Goal: Find specific page/section: Find specific page/section

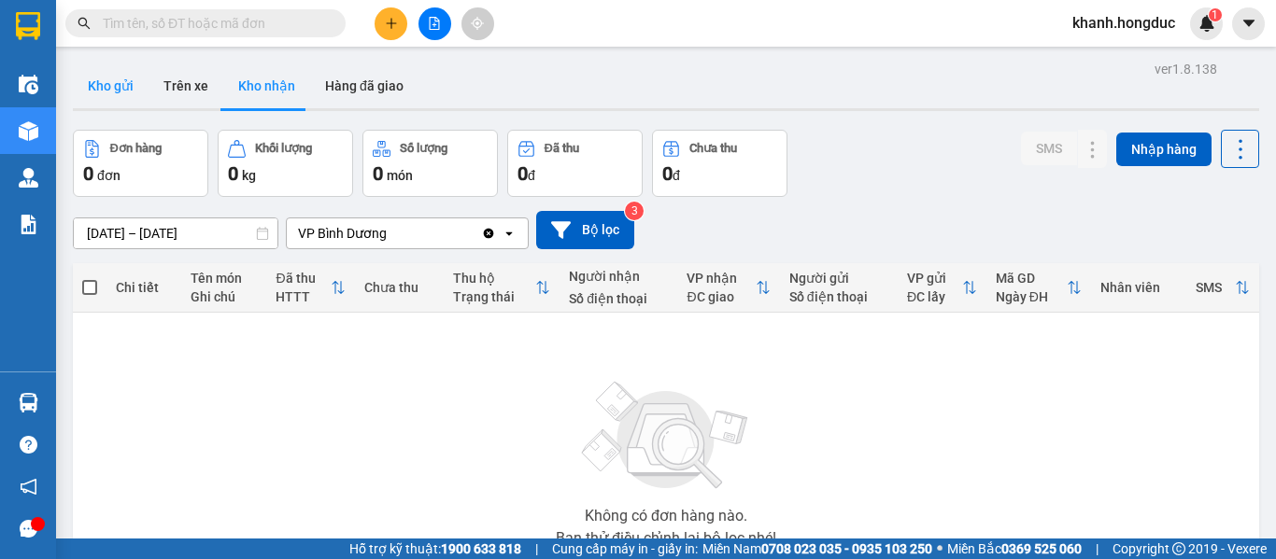
click at [123, 86] on button "Kho gửi" at bounding box center [111, 86] width 76 height 45
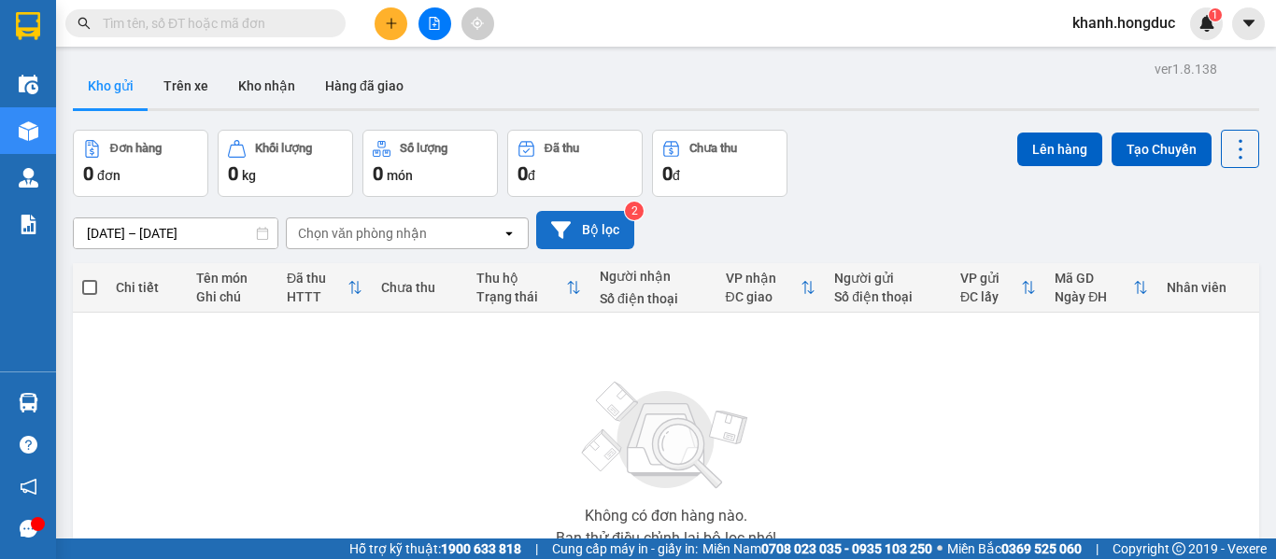
click at [585, 240] on button "Bộ lọc" at bounding box center [585, 230] width 98 height 38
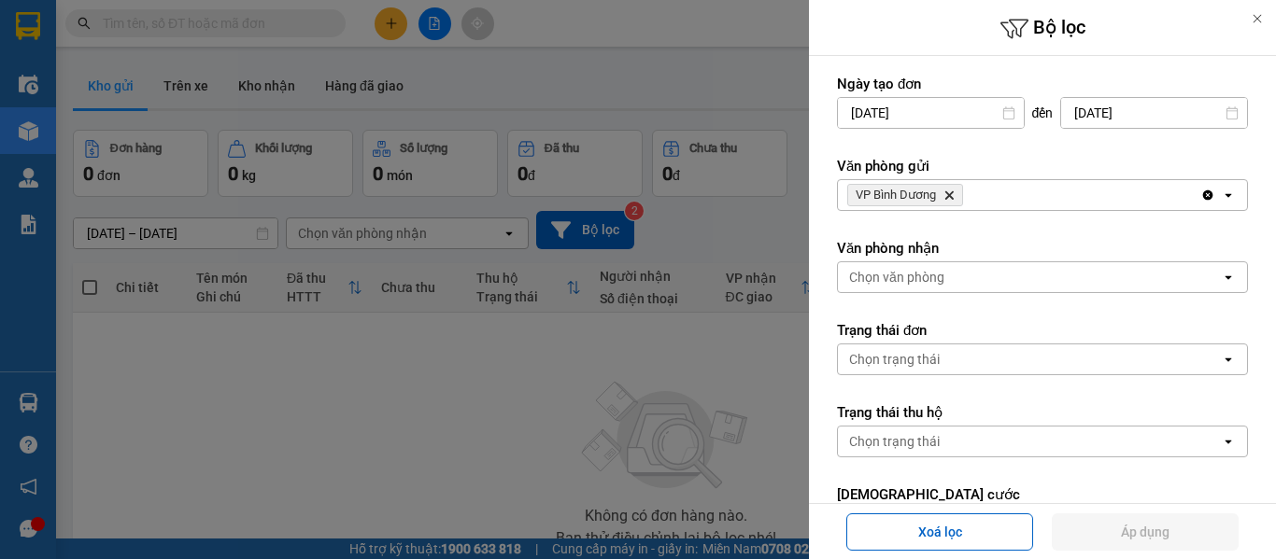
click at [950, 195] on icon "VP Bình Dương, close by backspace" at bounding box center [949, 195] width 8 height 8
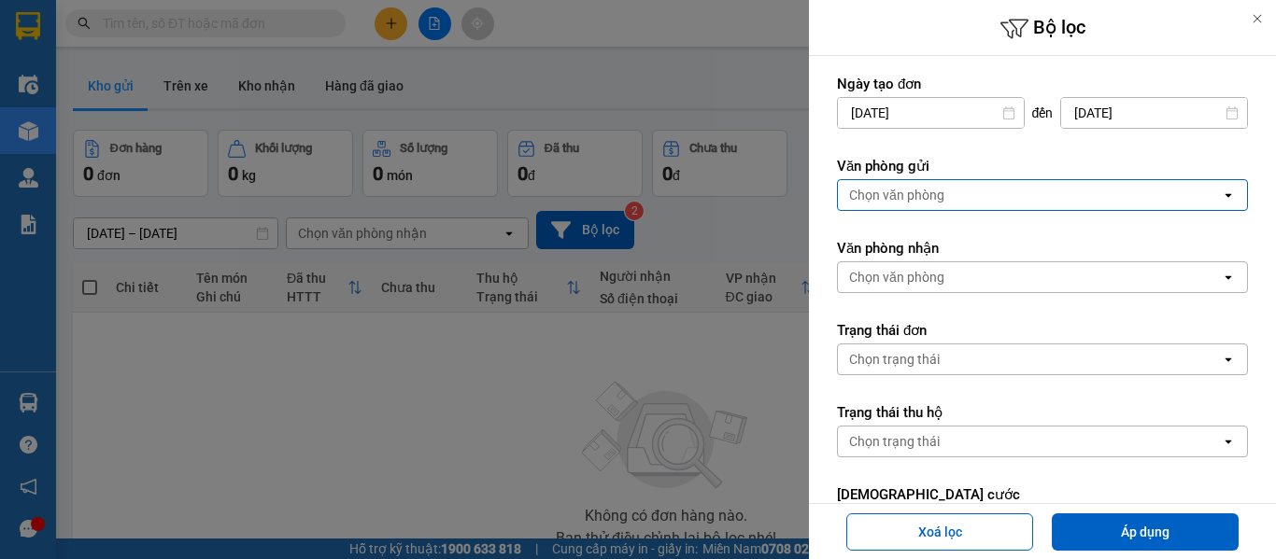
click at [950, 195] on div "Chọn văn phòng" at bounding box center [1029, 195] width 383 height 30
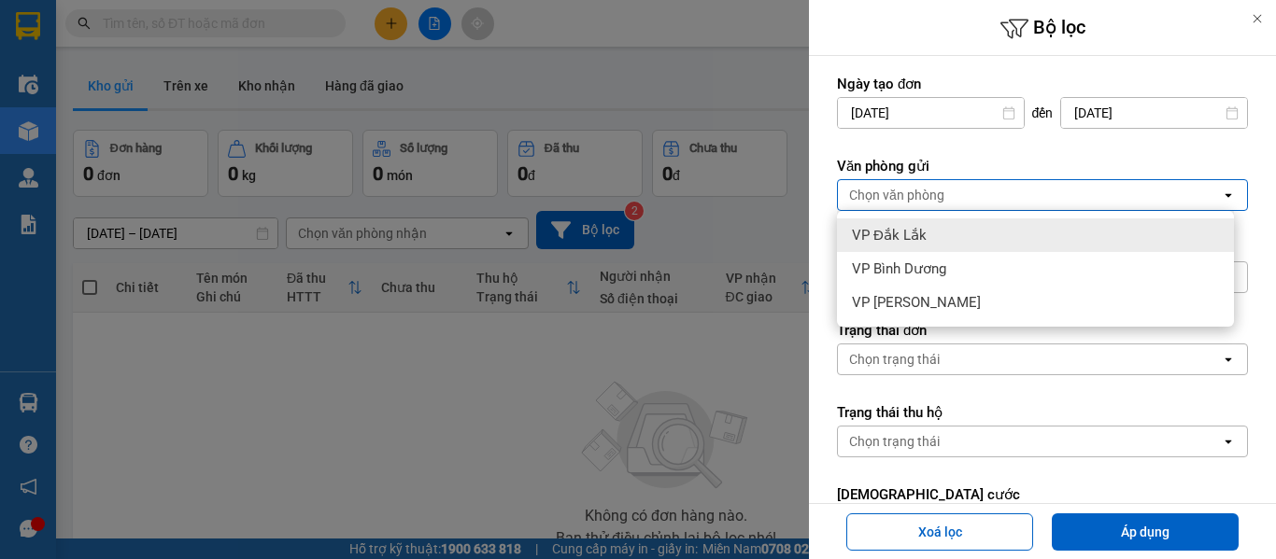
click at [938, 240] on div "VP Đắk Lắk" at bounding box center [1035, 236] width 397 height 34
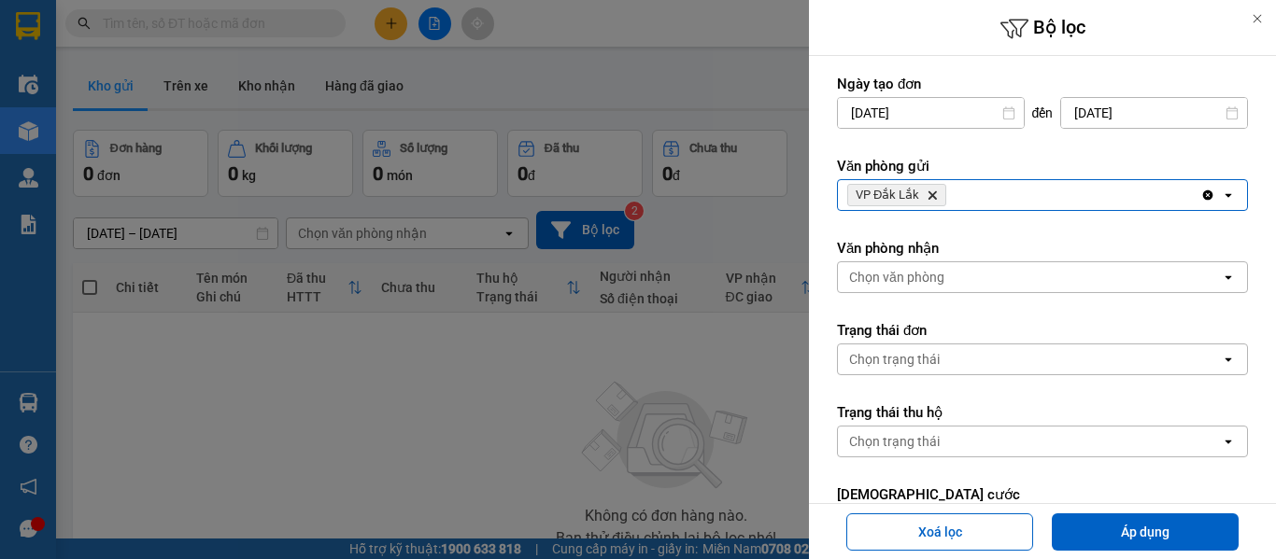
click at [945, 291] on div "Chọn văn phòng" at bounding box center [1029, 277] width 383 height 30
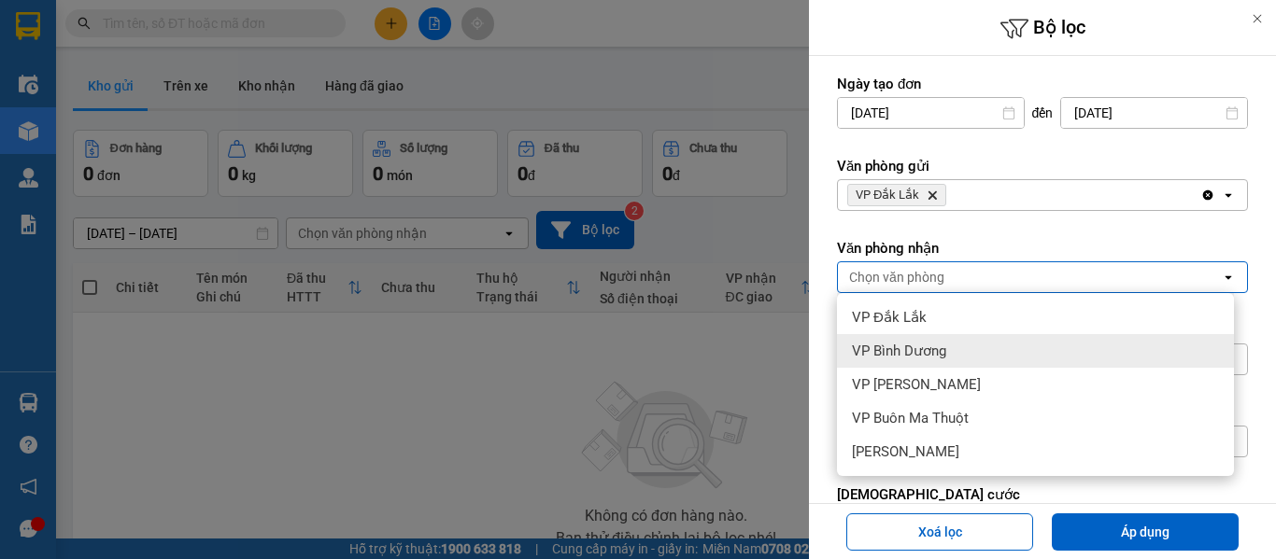
click at [951, 358] on div "VP Bình Dương" at bounding box center [1035, 351] width 397 height 34
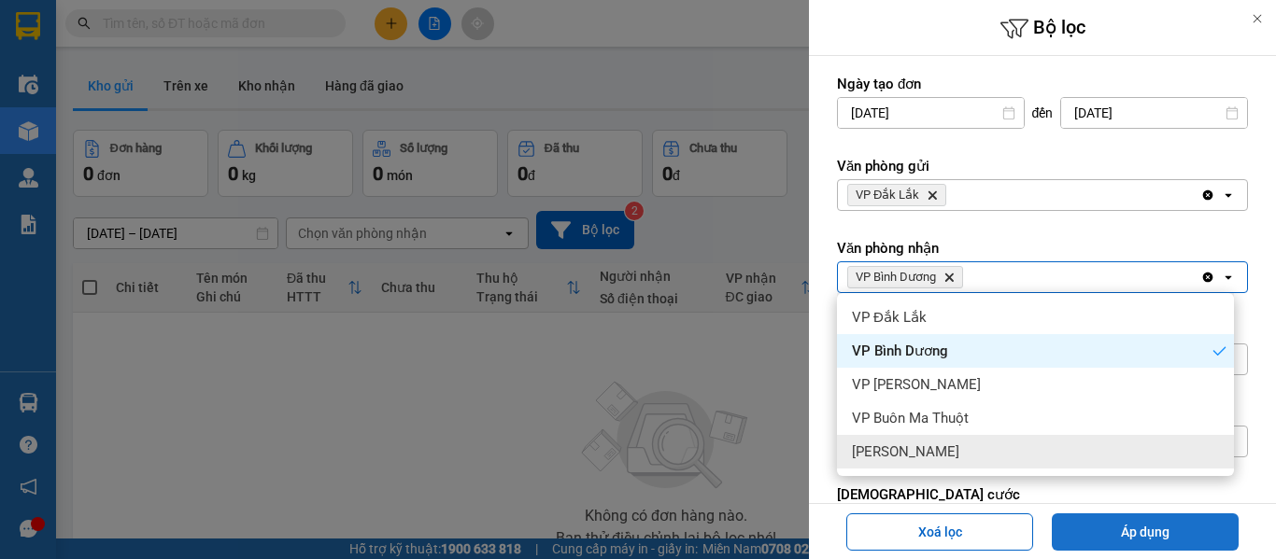
drag, startPoint x: 1162, startPoint y: 523, endPoint x: 1122, endPoint y: 514, distance: 41.2
click at [1162, 524] on button "Áp dụng" at bounding box center [1145, 532] width 187 height 37
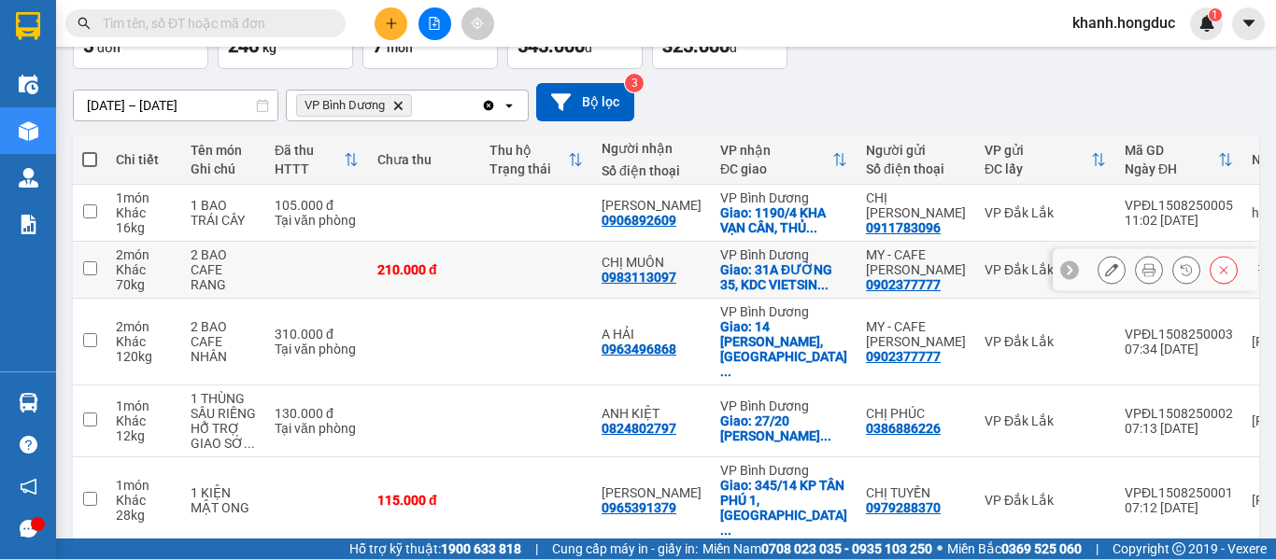
scroll to position [158, 0]
